Goal: Navigation & Orientation: Find specific page/section

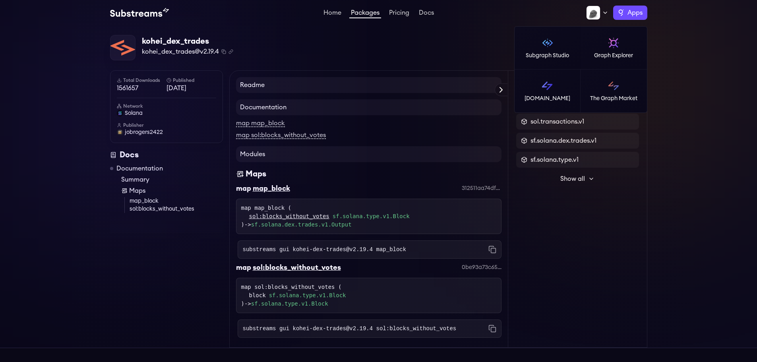
click at [639, 12] on span "Apps" at bounding box center [634, 13] width 15 height 10
click at [632, 17] on span "Apps" at bounding box center [634, 13] width 15 height 10
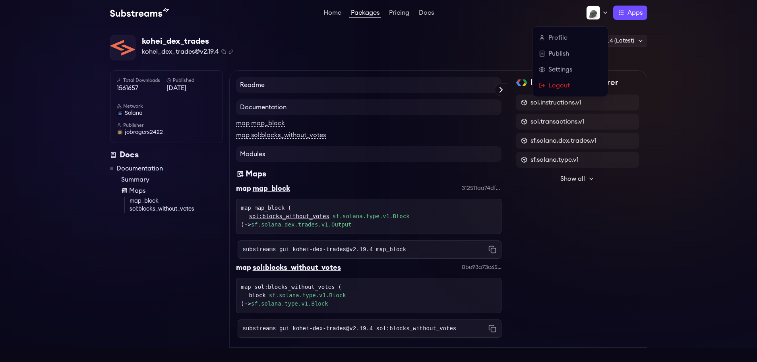
click at [602, 14] on icon at bounding box center [605, 13] width 6 height 6
click at [573, 72] on link "Settings" at bounding box center [570, 70] width 63 height 10
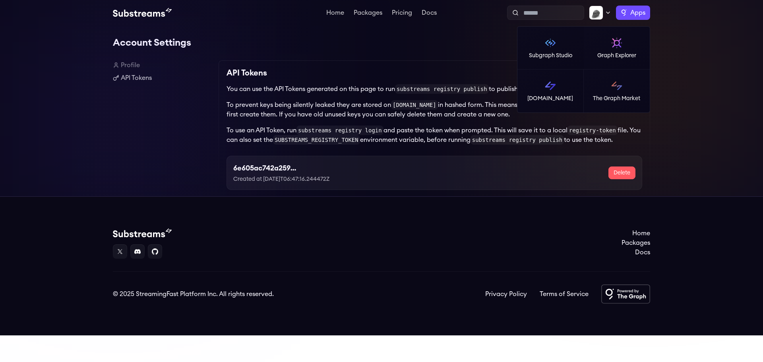
click at [631, 8] on label "Apps" at bounding box center [633, 13] width 34 height 14
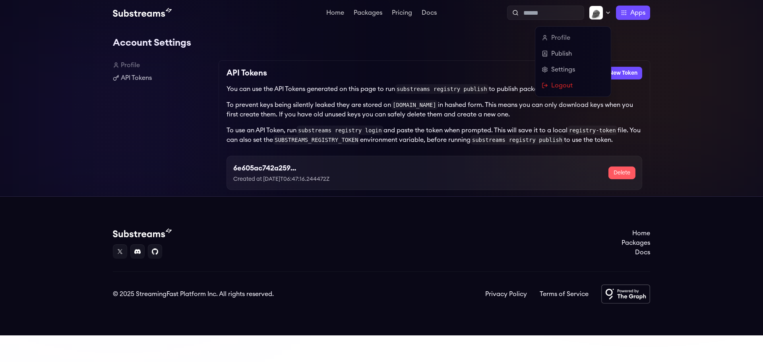
click at [602, 14] on img at bounding box center [596, 13] width 14 height 14
click at [576, 36] on link "Profile" at bounding box center [573, 38] width 63 height 10
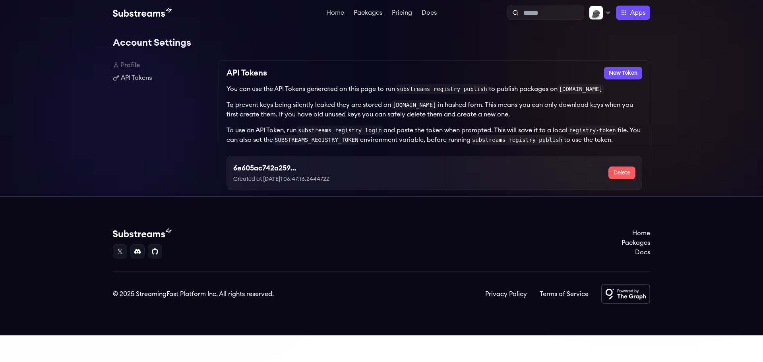
click at [336, 9] on li "Home" at bounding box center [335, 13] width 21 height 10
click at [333, 11] on link "Home" at bounding box center [335, 14] width 21 height 8
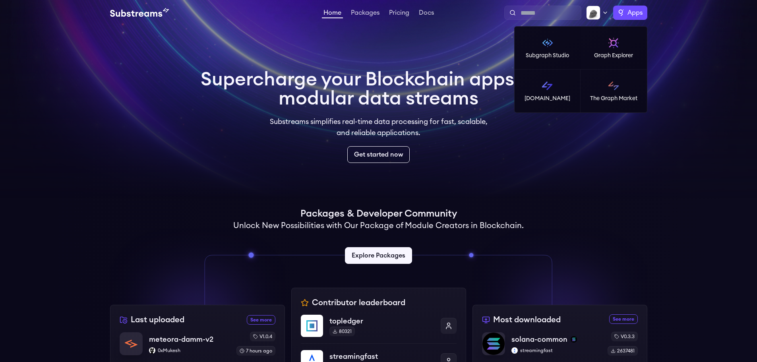
click at [636, 17] on label "Apps" at bounding box center [630, 13] width 34 height 14
click at [553, 50] on link "Subgraph Studio" at bounding box center [548, 48] width 66 height 43
click at [626, 14] on label "Apps" at bounding box center [630, 13] width 34 height 14
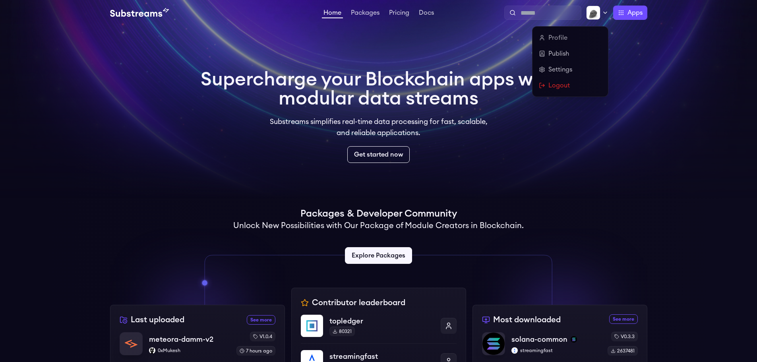
click at [594, 15] on img at bounding box center [593, 13] width 14 height 14
click at [559, 64] on div "Profile Publish Settings Logout" at bounding box center [569, 62] width 75 height 70
click at [557, 68] on link "Settings" at bounding box center [570, 70] width 63 height 10
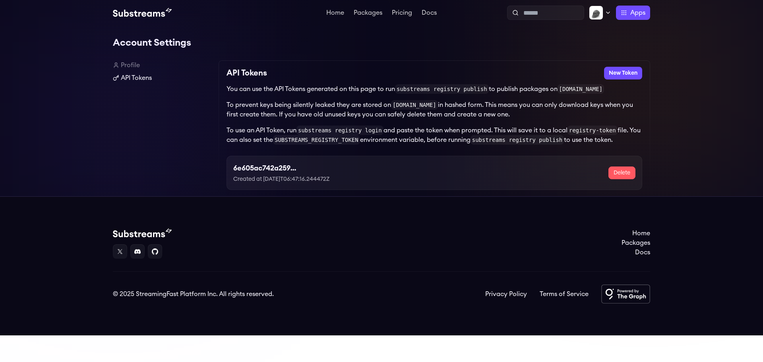
click at [138, 76] on link "API Tokens" at bounding box center [162, 78] width 99 height 10
click at [136, 64] on link "Profile" at bounding box center [162, 65] width 99 height 10
click at [134, 78] on link "API Tokens" at bounding box center [162, 78] width 99 height 10
click at [307, 185] on div "6e605ac742a259df5b4dc76592d326fe Created at [DATE]T06:47:16.244472Z Delete" at bounding box center [434, 173] width 416 height 34
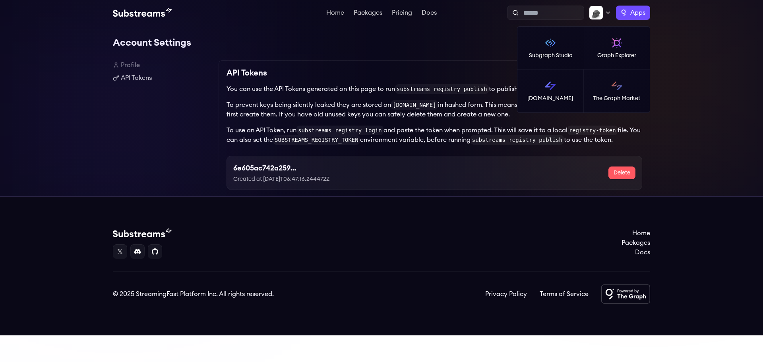
click at [646, 6] on label "Apps" at bounding box center [633, 13] width 34 height 14
click at [603, 92] on link "The Graph Market" at bounding box center [617, 91] width 66 height 43
